Goal: Navigation & Orientation: Find specific page/section

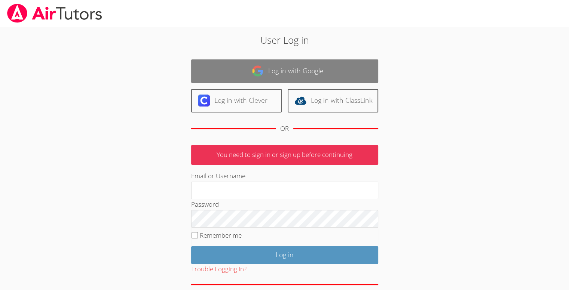
click at [226, 73] on link "Log in with Google" at bounding box center [284, 72] width 187 height 24
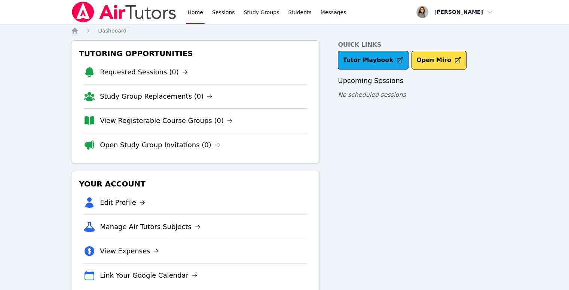
click at [193, 16] on link "Home" at bounding box center [195, 12] width 18 height 24
